Goal: Task Accomplishment & Management: Use online tool/utility

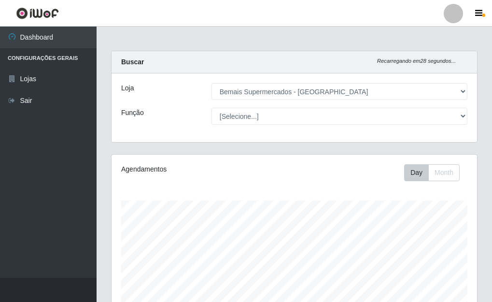
select select "249"
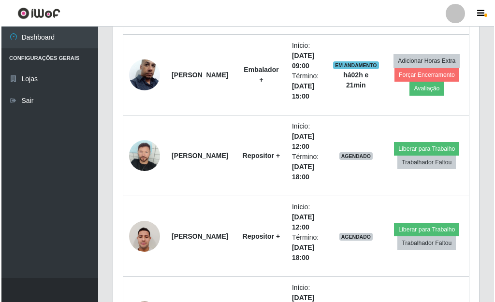
scroll to position [651, 0]
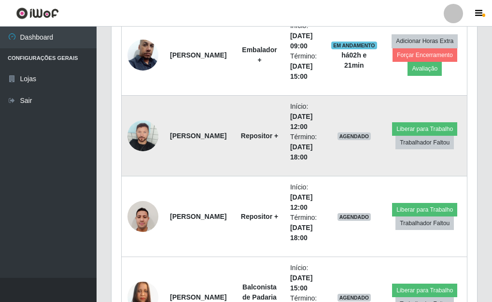
click at [148, 129] on img at bounding box center [143, 135] width 31 height 31
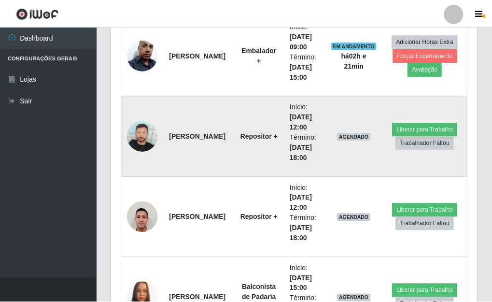
scroll to position [201, 360]
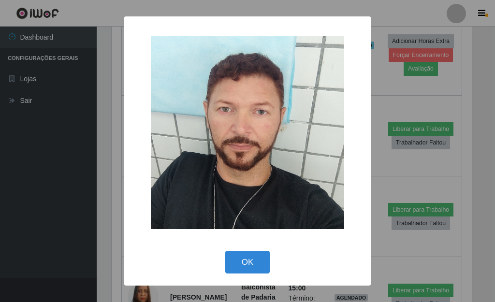
click at [419, 87] on div "× OK Cancel" at bounding box center [247, 151] width 495 height 302
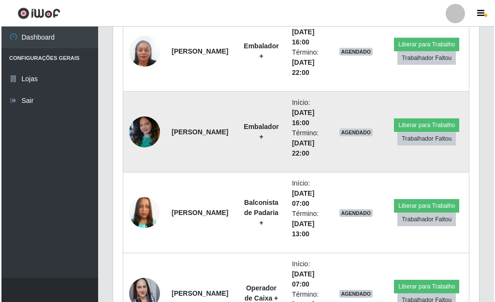
scroll to position [1086, 0]
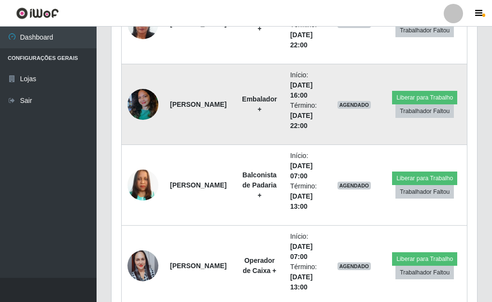
click at [150, 101] on img at bounding box center [143, 104] width 31 height 41
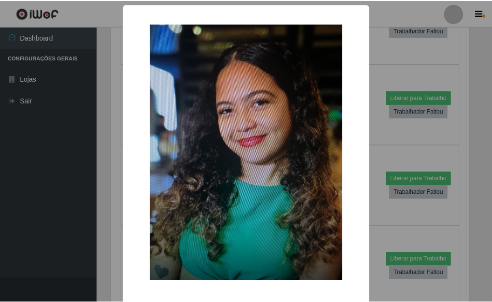
scroll to position [201, 360]
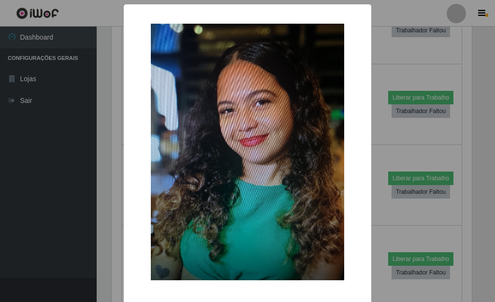
click at [405, 84] on div "× OK Cancel" at bounding box center [247, 151] width 495 height 302
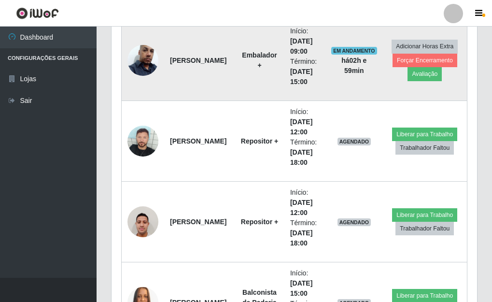
scroll to position [651, 0]
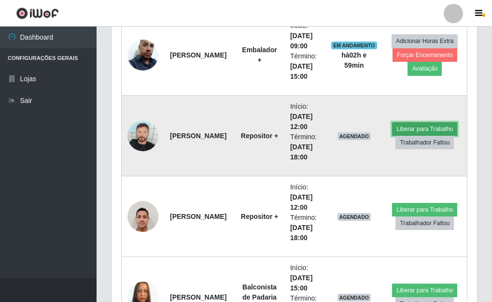
click at [408, 125] on button "Liberar para Trabalho" at bounding box center [424, 129] width 65 height 14
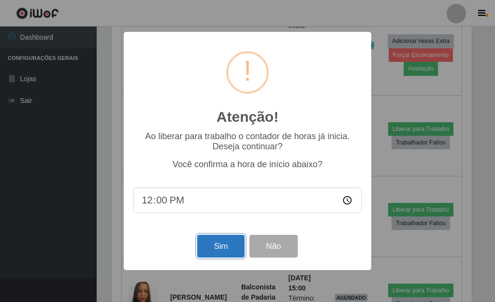
click at [223, 245] on button "Sim" at bounding box center [220, 246] width 47 height 23
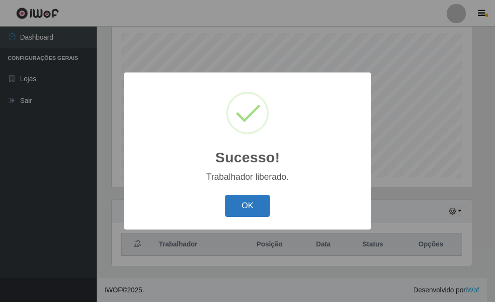
drag, startPoint x: 250, startPoint y: 203, endPoint x: 300, endPoint y: 166, distance: 62.1
click at [251, 201] on button "OK" at bounding box center [247, 206] width 45 height 23
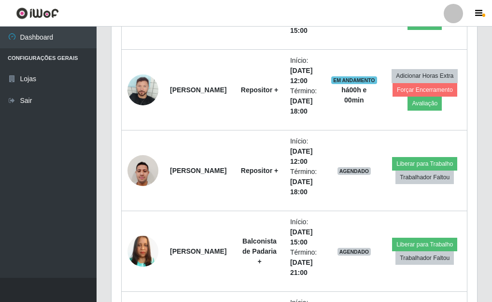
scroll to position [699, 0]
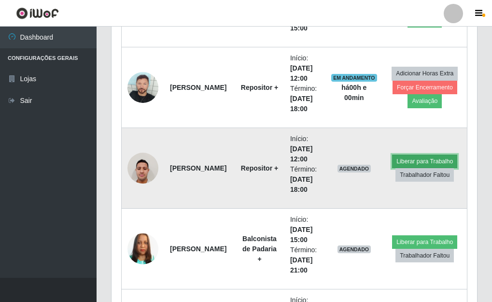
click at [418, 158] on button "Liberar para Trabalho" at bounding box center [424, 162] width 65 height 14
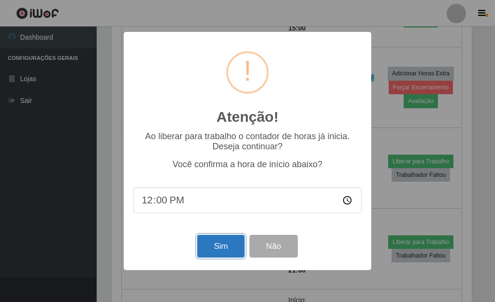
click at [222, 246] on button "Sim" at bounding box center [220, 246] width 47 height 23
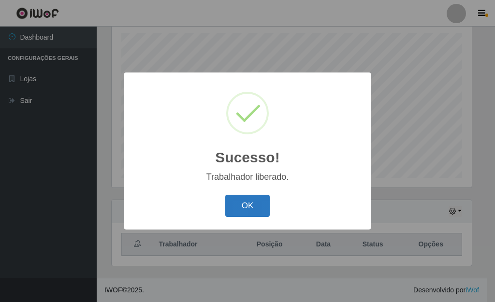
click at [243, 202] on button "OK" at bounding box center [247, 206] width 45 height 23
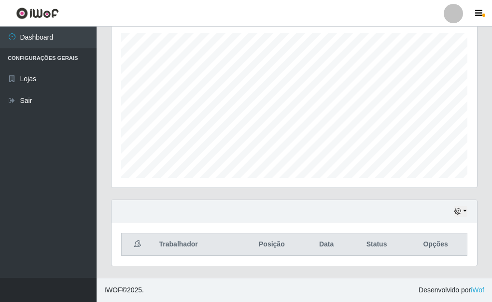
scroll to position [201, 366]
